Goal: Information Seeking & Learning: Learn about a topic

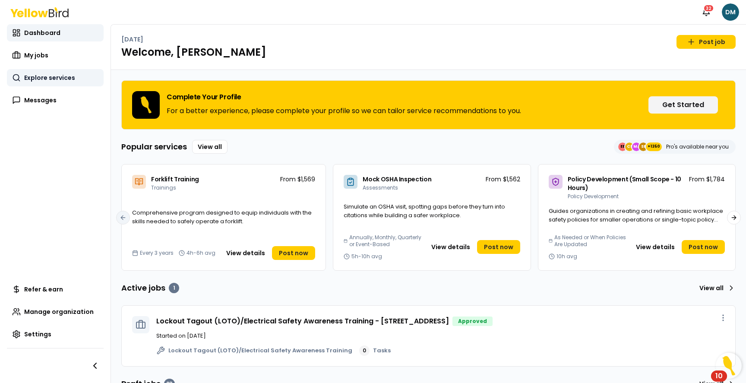
click at [46, 84] on link "Explore services" at bounding box center [55, 77] width 97 height 17
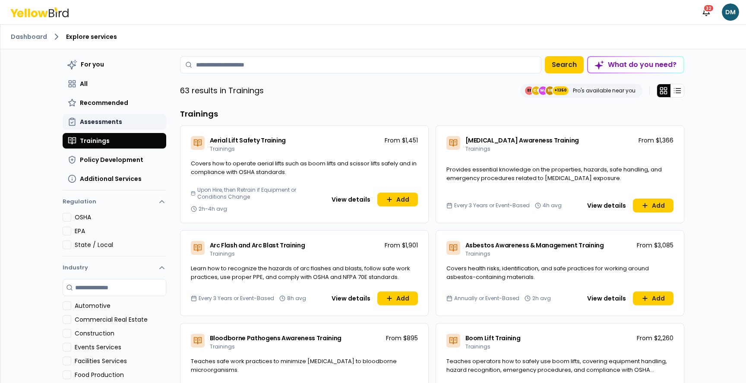
click at [110, 120] on span "Assessments" at bounding box center [101, 121] width 42 height 9
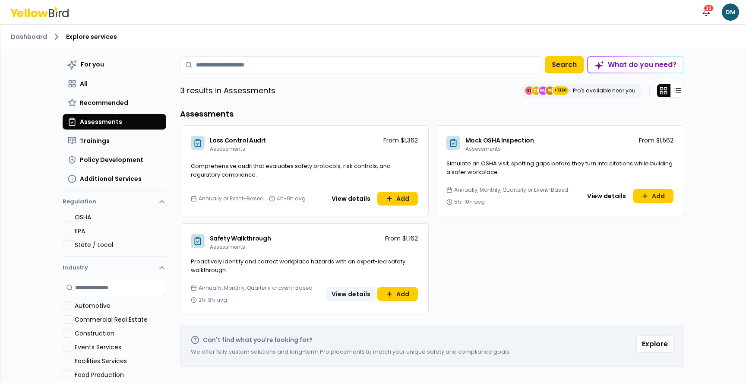
click at [356, 289] on button "View details" at bounding box center [350, 294] width 49 height 14
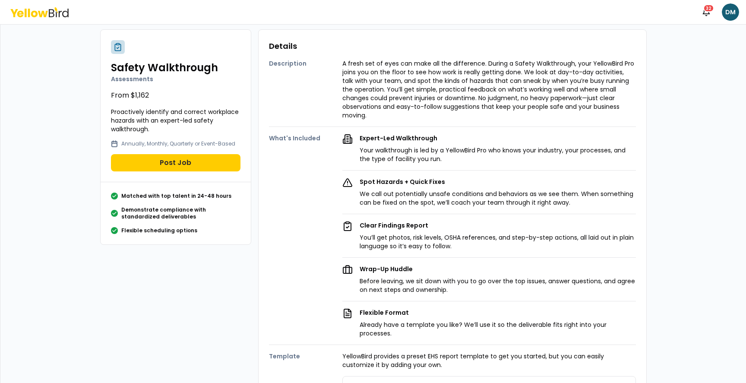
scroll to position [25, 0]
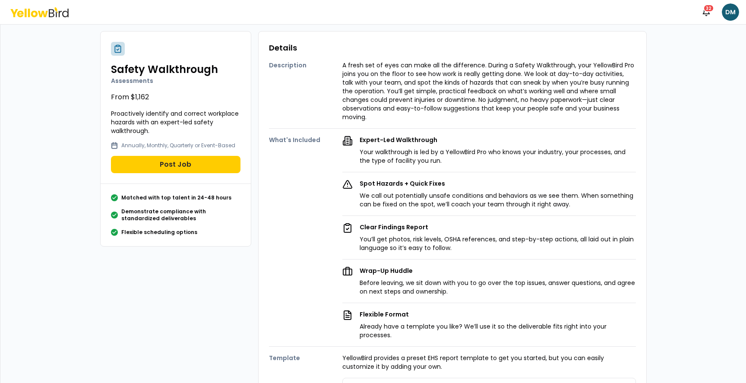
click at [518, 279] on p "Before leaving, we sit down with you to go over the top issues, answer question…" at bounding box center [498, 286] width 276 height 17
click at [536, 279] on p "Before leaving, we sit down with you to go over the top issues, answer question…" at bounding box center [498, 286] width 276 height 17
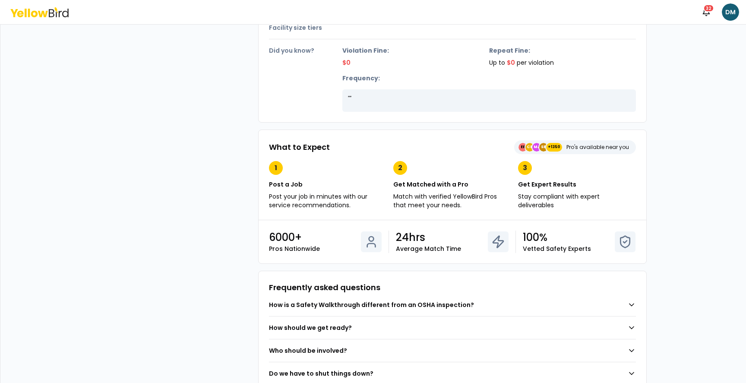
scroll to position [507, 0]
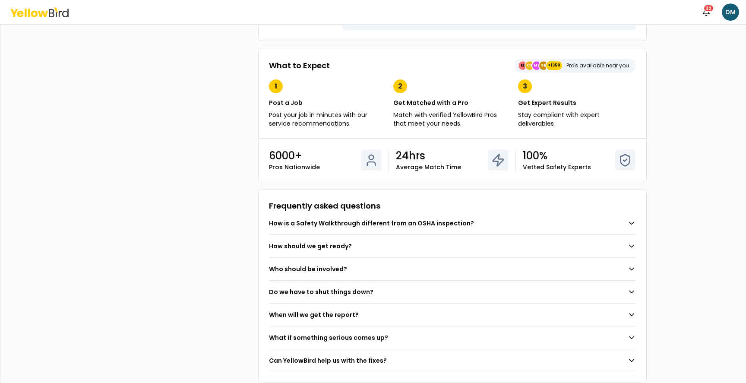
click at [477, 219] on button "How is a Safety Walkthrough different from an OSHA inspection?" at bounding box center [452, 223] width 367 height 22
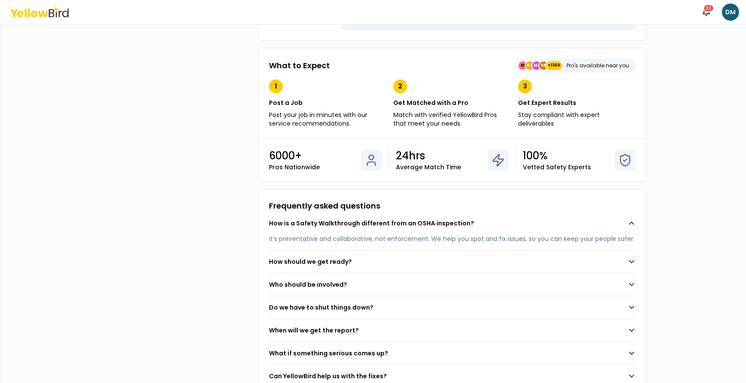
click at [478, 250] on button "How should we get ready?" at bounding box center [452, 261] width 367 height 22
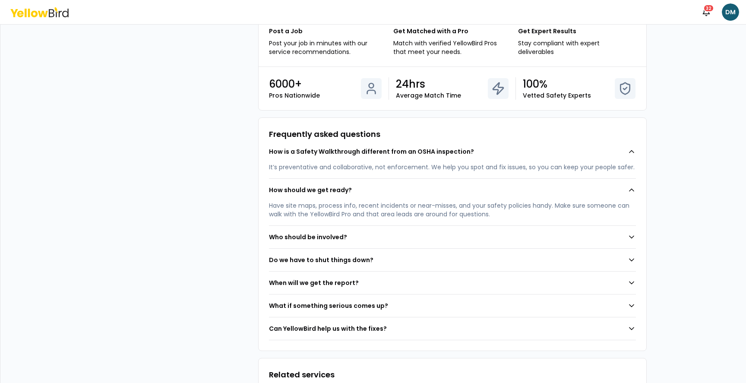
scroll to position [580, 0]
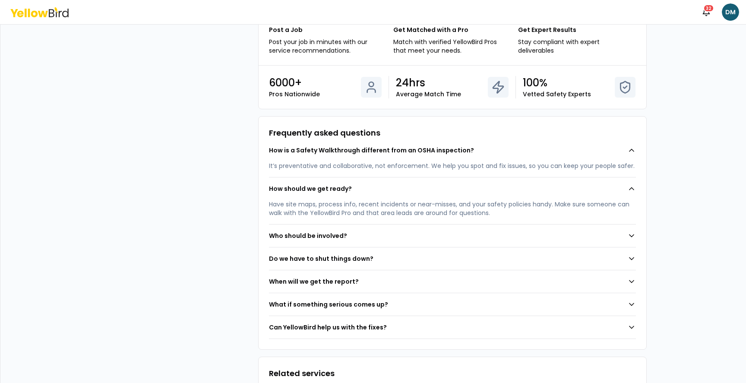
click at [438, 224] on button "Who should be involved?" at bounding box center [452, 235] width 367 height 22
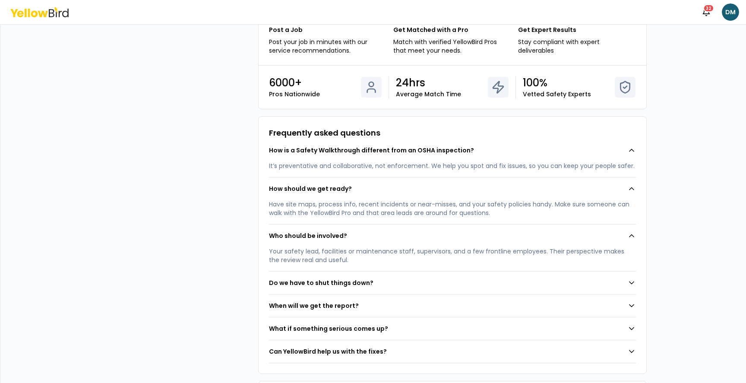
click at [409, 278] on button "Do we have to shut things down?" at bounding box center [452, 282] width 367 height 22
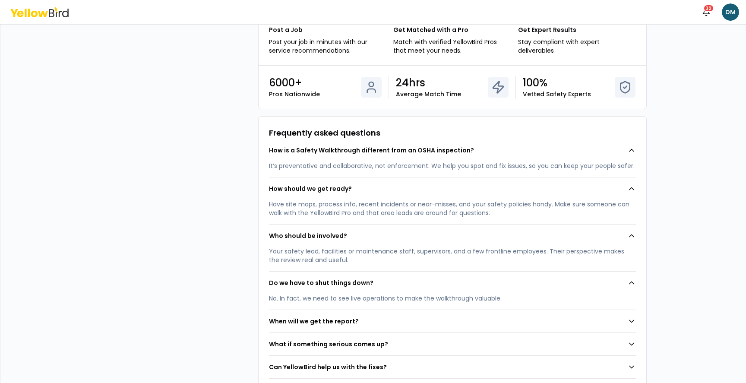
click at [497, 297] on div "No. In fact, we need to see live operations to make the walkthrough valuable." at bounding box center [452, 302] width 367 height 16
click at [537, 294] on div "No. In fact, we need to see live operations to make the walkthrough valuable." at bounding box center [452, 302] width 367 height 16
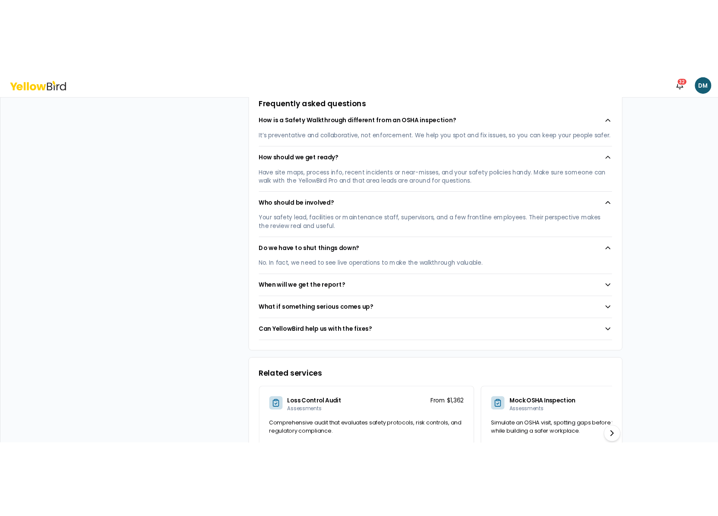
scroll to position [683, 0]
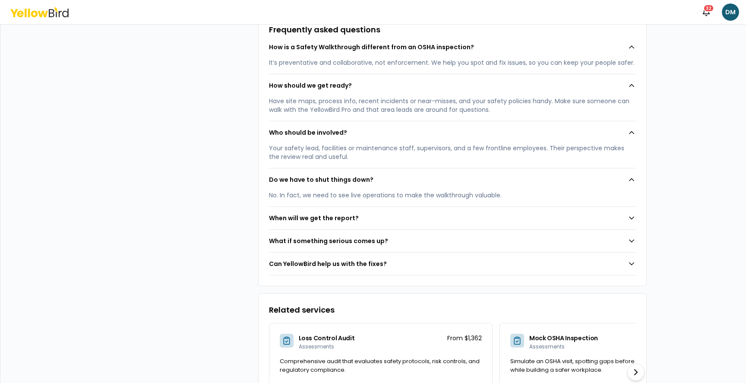
click at [472, 232] on button "What if something serious comes up?" at bounding box center [452, 241] width 367 height 22
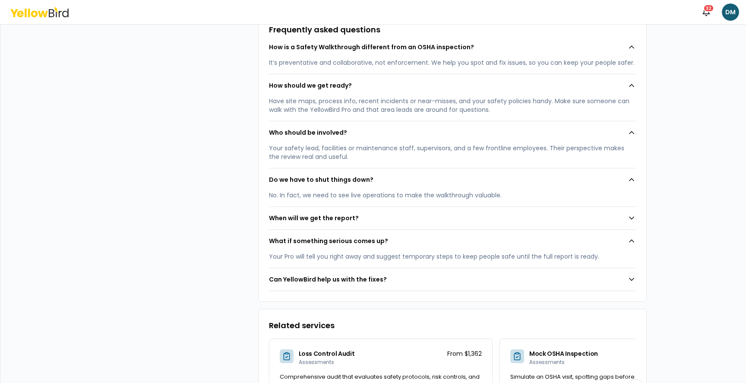
click at [438, 268] on button "Can YellowBird help us with the fixes?" at bounding box center [452, 279] width 367 height 22
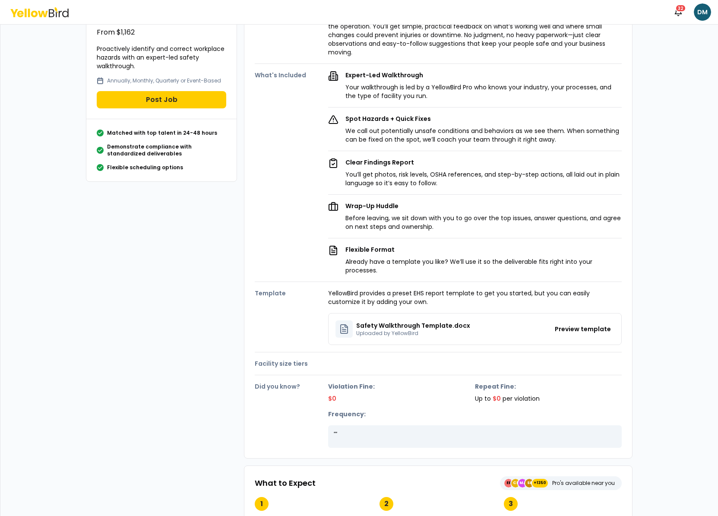
scroll to position [0, 0]
